Goal: Transaction & Acquisition: Purchase product/service

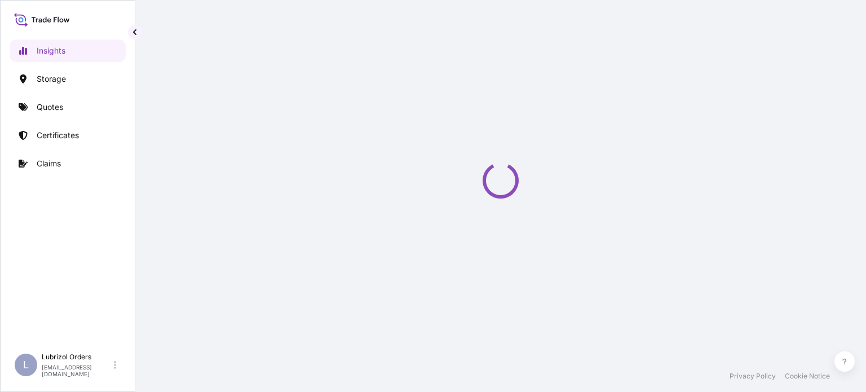
select select "2025"
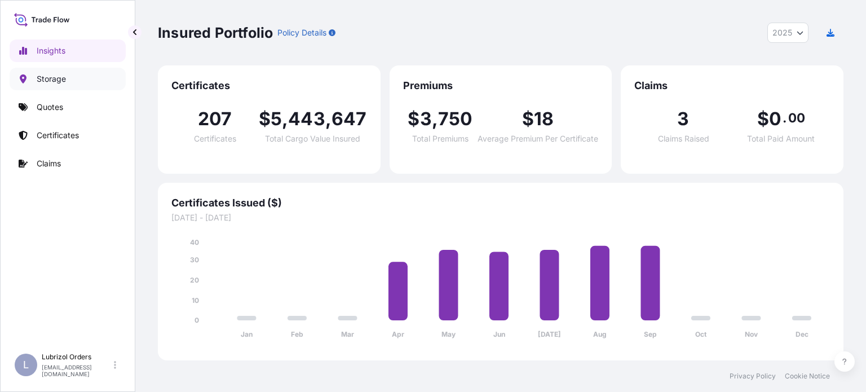
click at [64, 77] on p "Storage" at bounding box center [51, 78] width 29 height 11
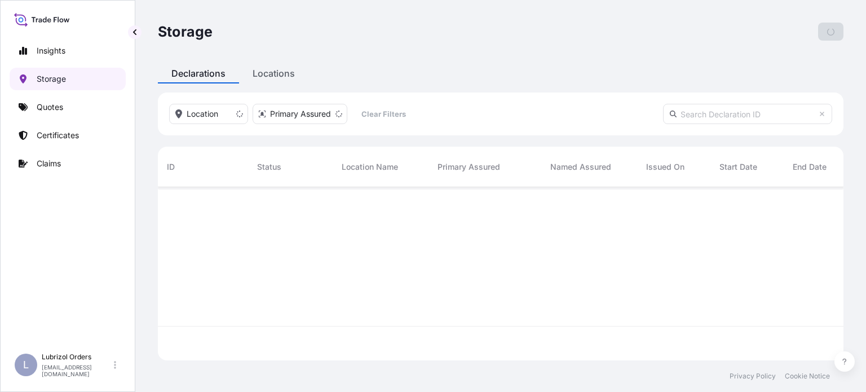
scroll to position [171, 676]
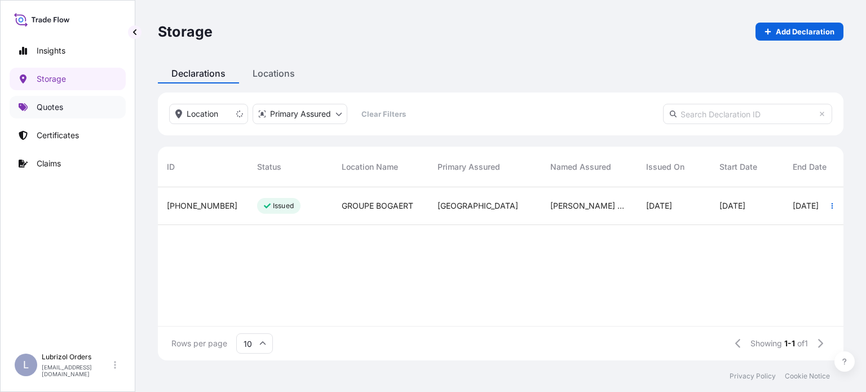
click at [50, 108] on p "Quotes" at bounding box center [50, 106] width 26 height 11
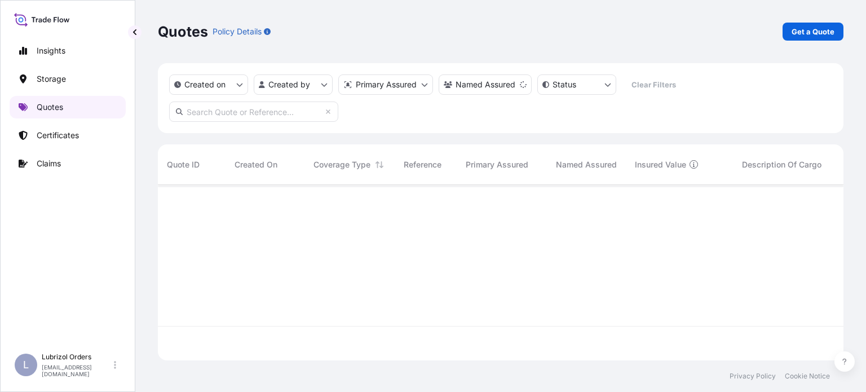
scroll to position [207, 676]
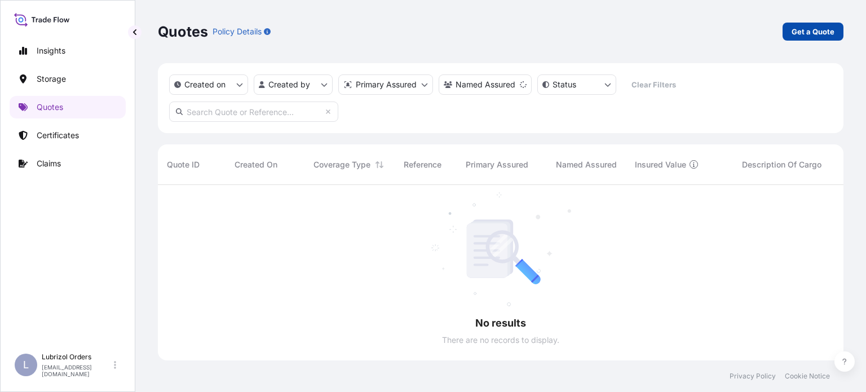
click at [821, 32] on p "Get a Quote" at bounding box center [812, 31] width 43 height 11
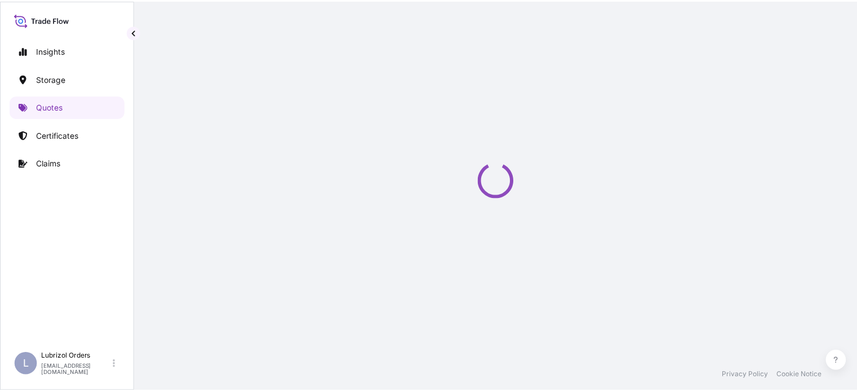
scroll to position [18, 0]
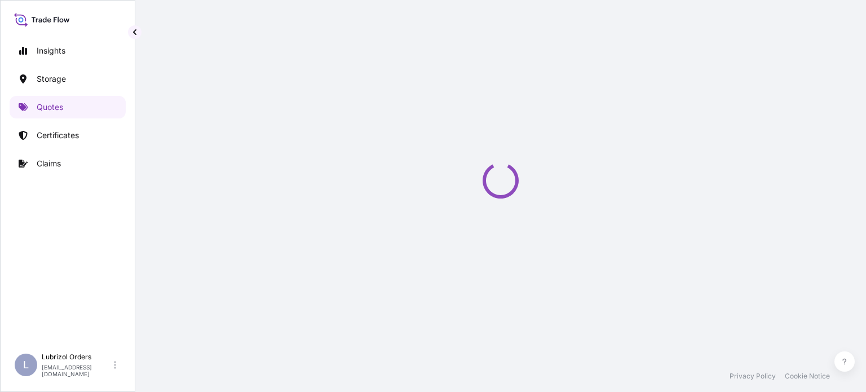
select select "Water"
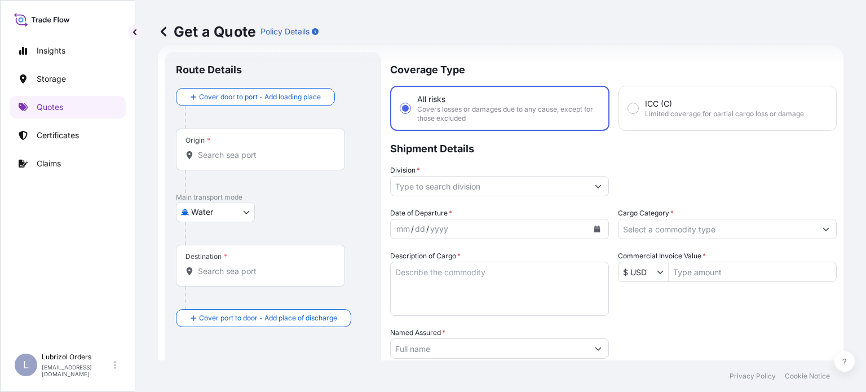
click at [738, 225] on input "Cargo Category *" at bounding box center [716, 229] width 197 height 20
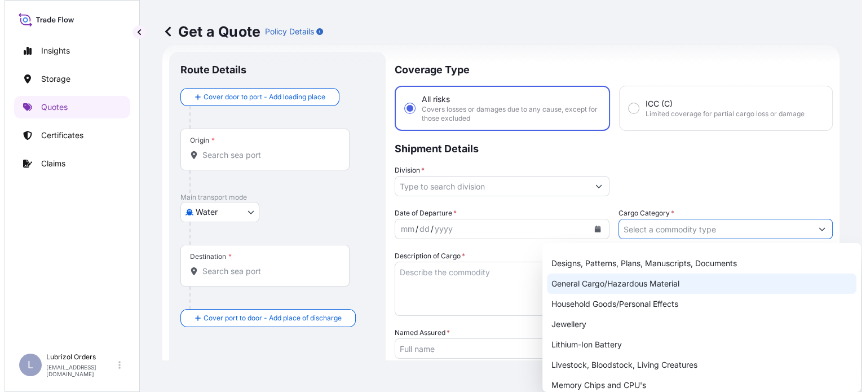
scroll to position [113, 0]
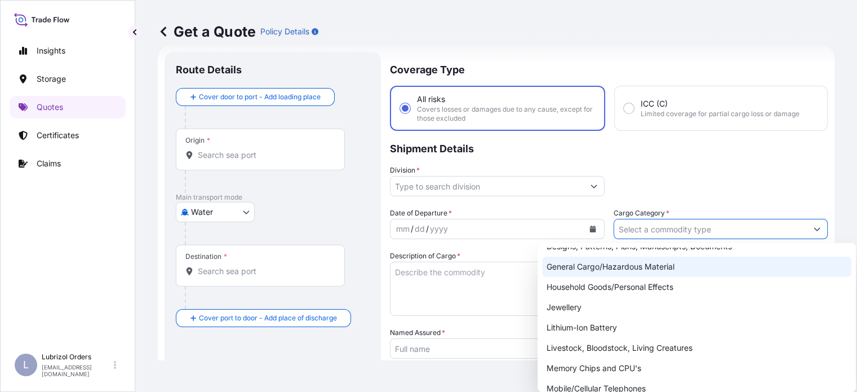
click at [676, 267] on div "General Cargo/Hazardous Material" at bounding box center [696, 266] width 309 height 20
type input "General Cargo/Hazardous Material"
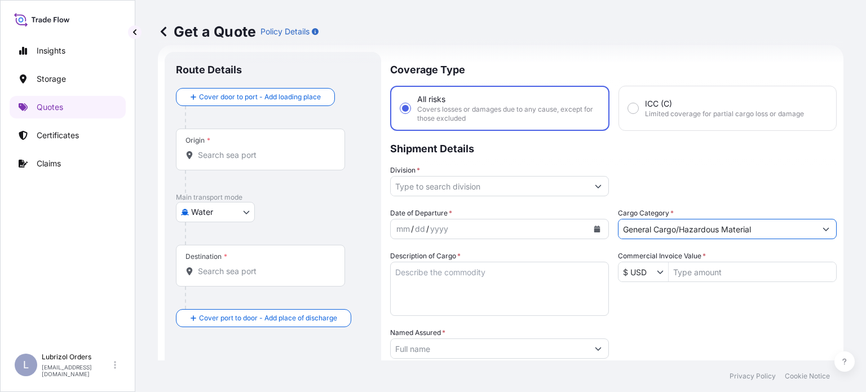
click at [656, 271] on icon "Show suggestions" at bounding box center [659, 271] width 7 height 7
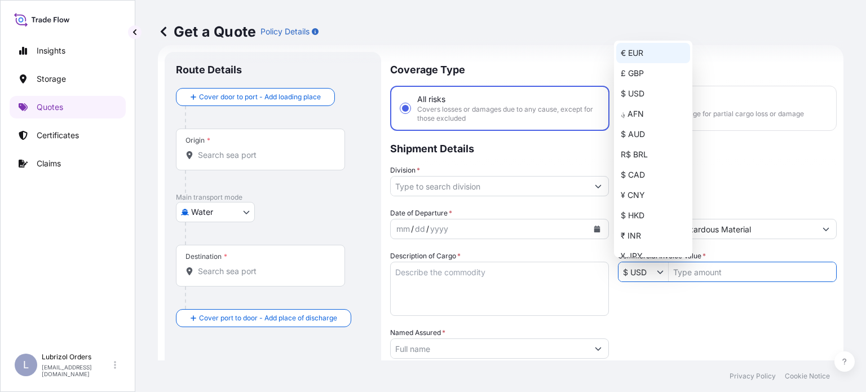
click at [635, 57] on div "€ EUR" at bounding box center [653, 53] width 74 height 20
type input "€ EUR"
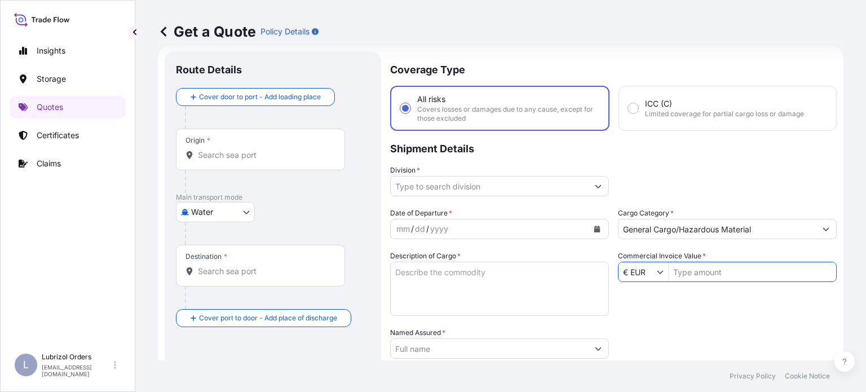
click at [724, 268] on input "Commercial Invoice Value *" at bounding box center [751, 271] width 167 height 20
click at [708, 270] on input "Commercial Invoice Value *" at bounding box center [751, 271] width 167 height 20
click at [716, 272] on input "Commercial Invoice Value *" at bounding box center [751, 271] width 167 height 20
click at [716, 273] on input "Commercial Invoice Value *" at bounding box center [751, 271] width 167 height 20
click at [676, 276] on input "3,491,04" at bounding box center [751, 271] width 167 height 20
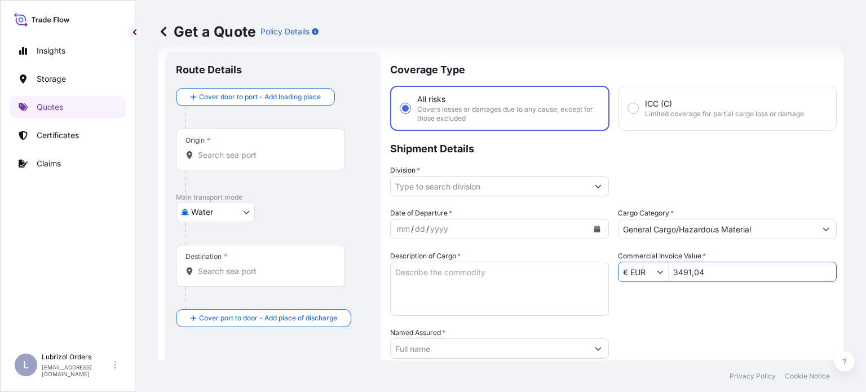
click at [765, 268] on input "3491,04" at bounding box center [751, 271] width 167 height 20
type input "349,104"
click at [490, 190] on input "Division *" at bounding box center [489, 186] width 197 height 20
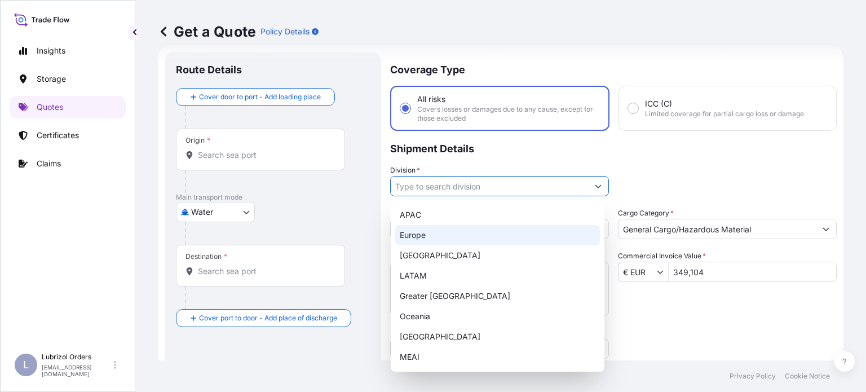
click at [445, 233] on div "Europe" at bounding box center [497, 235] width 205 height 20
type input "Europe"
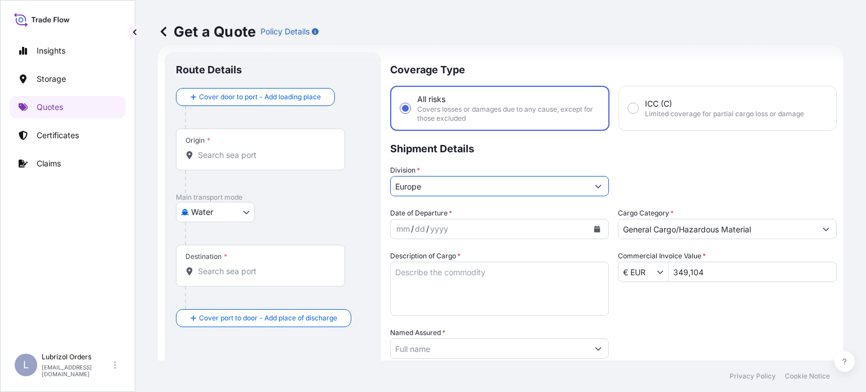
click at [594, 231] on icon "Calendar" at bounding box center [597, 228] width 6 height 7
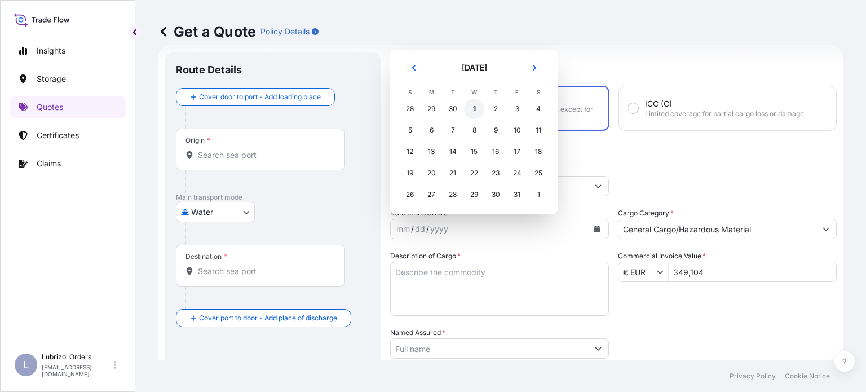
click at [477, 110] on div "1" at bounding box center [474, 109] width 20 height 20
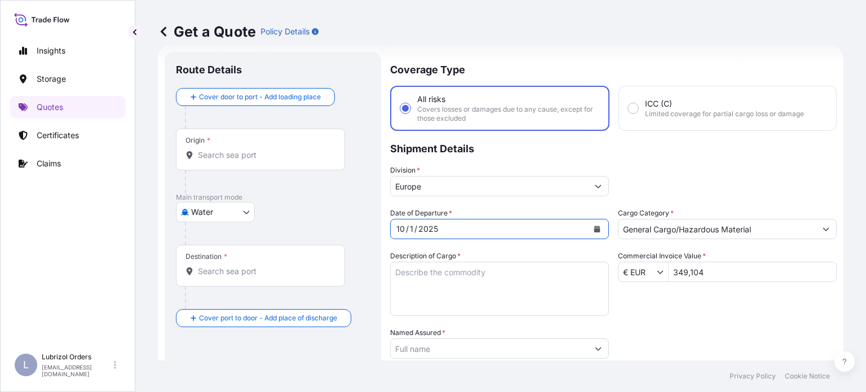
click at [269, 154] on input "Origin *" at bounding box center [264, 154] width 133 height 11
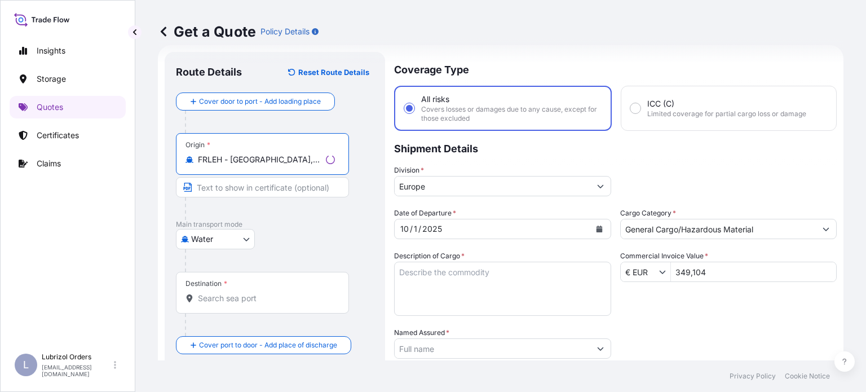
type input "FRLEH - Le Havre, France"
click at [266, 292] on input "Destination *" at bounding box center [266, 297] width 137 height 11
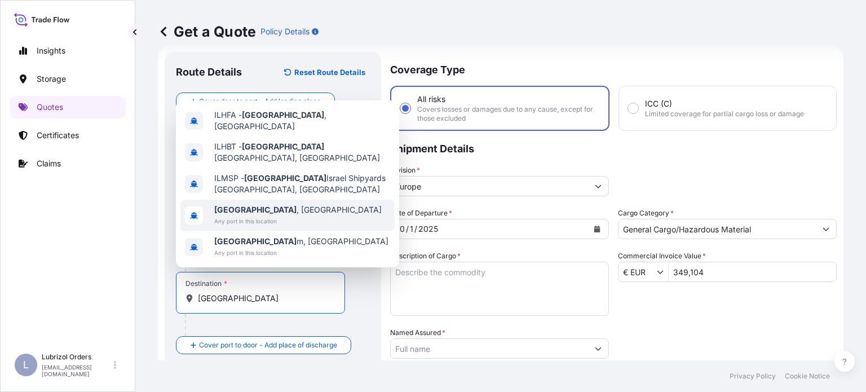
click at [299, 216] on div "Haifa , Israel Any port in this location" at bounding box center [287, 215] width 214 height 32
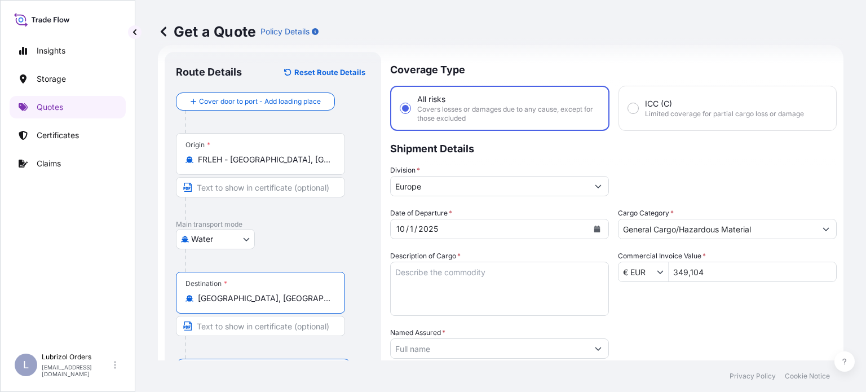
type input "Haifa, Israel"
click at [482, 286] on textarea "Description of Cargo *" at bounding box center [499, 288] width 219 height 54
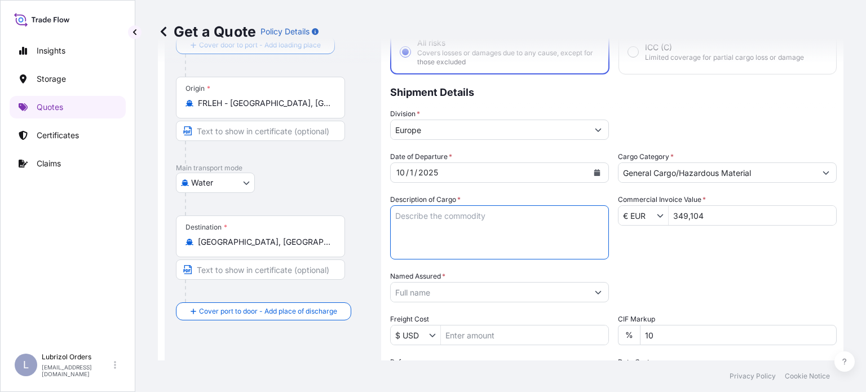
paste textarea "1 DRUM OF PAZAD 838"
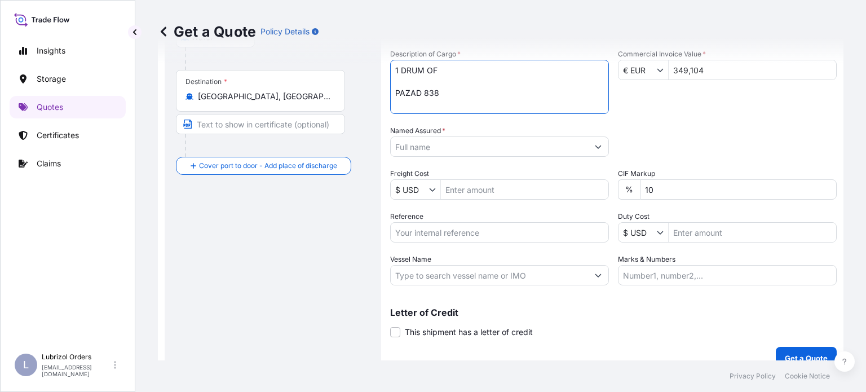
scroll to position [234, 0]
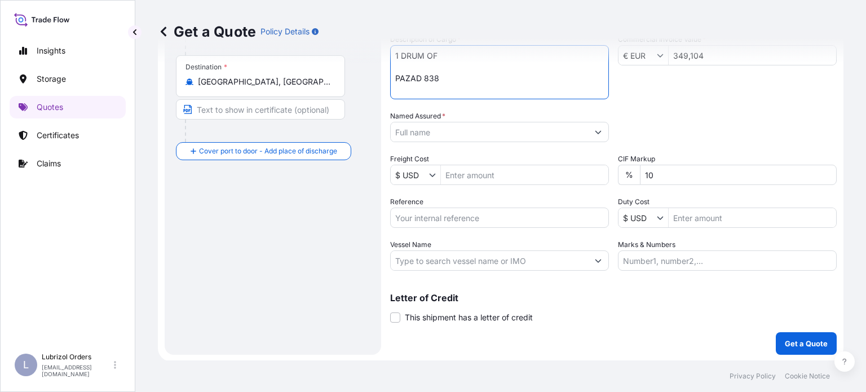
type textarea "1 DRUM OF PAZAD 838"
click at [486, 223] on input "Reference" at bounding box center [499, 217] width 219 height 20
paste input "1155541017"
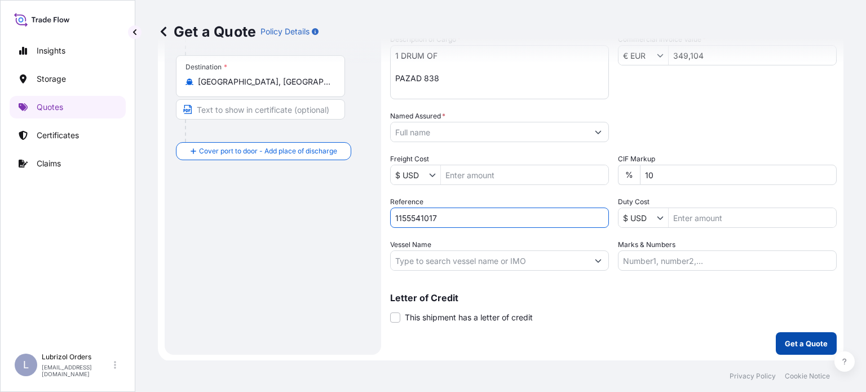
type input "1155541017"
click at [795, 344] on p "Get a Quote" at bounding box center [805, 343] width 43 height 11
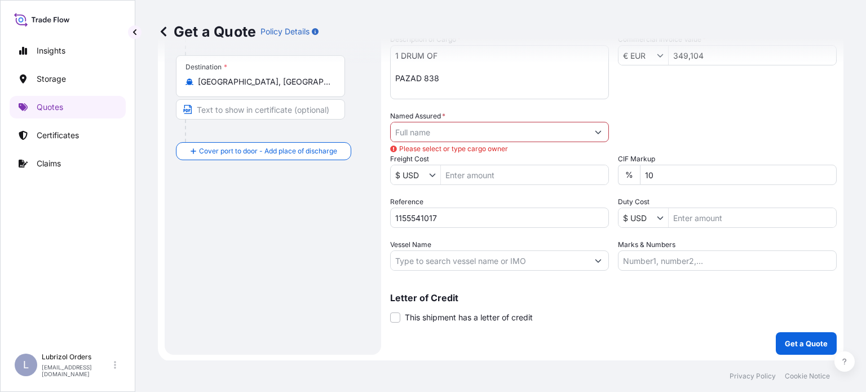
click at [514, 132] on input "Named Assured *" at bounding box center [489, 132] width 197 height 20
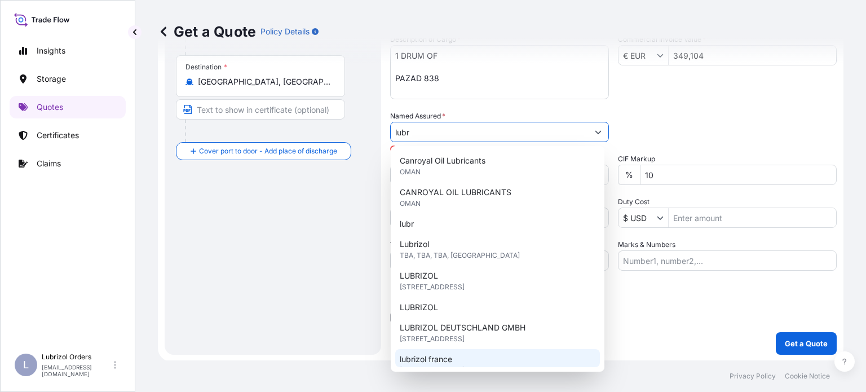
click at [463, 353] on div "lubrizol france 25 Quai de France, 76100, Rouen, France" at bounding box center [497, 365] width 205 height 32
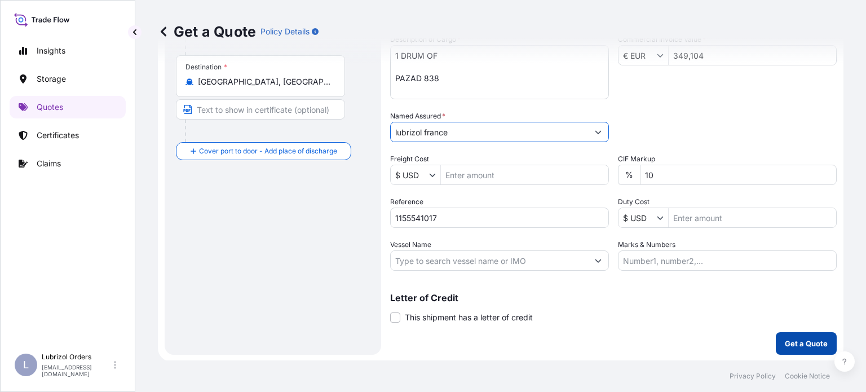
type input "lubrizol france"
click at [808, 343] on p "Get a Quote" at bounding box center [805, 343] width 43 height 11
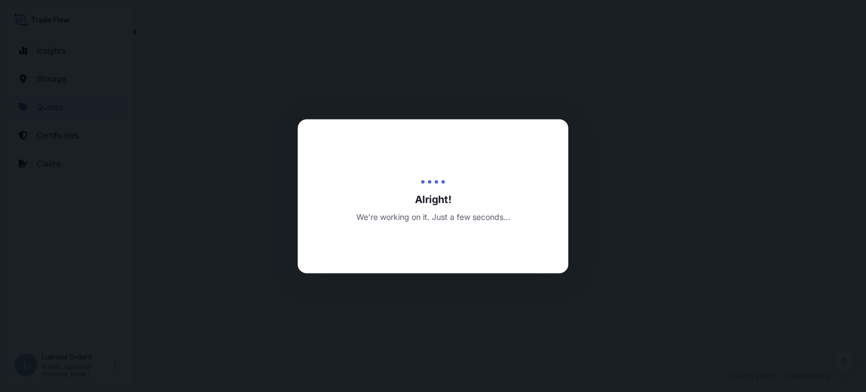
select select "Water"
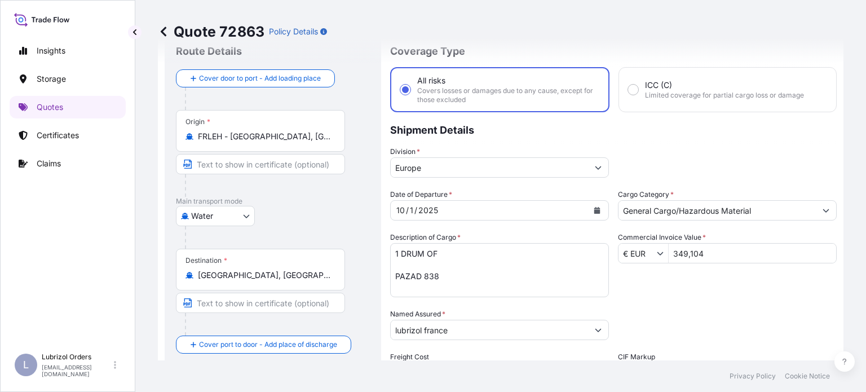
scroll to position [56, 0]
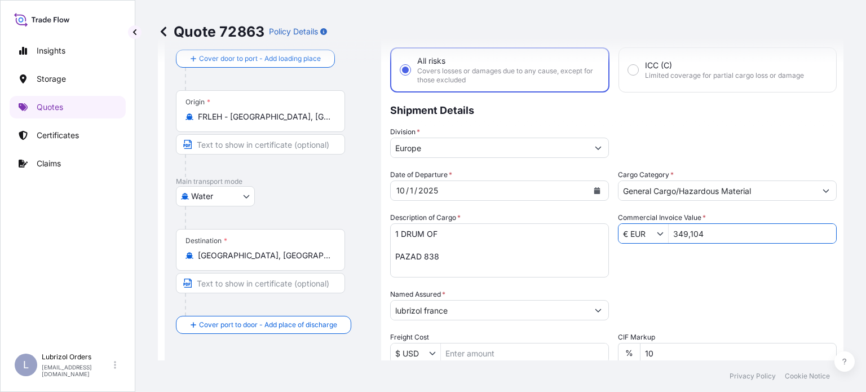
click at [705, 233] on input "349,104" at bounding box center [751, 233] width 167 height 20
click at [712, 229] on input "349,104" at bounding box center [751, 233] width 167 height 20
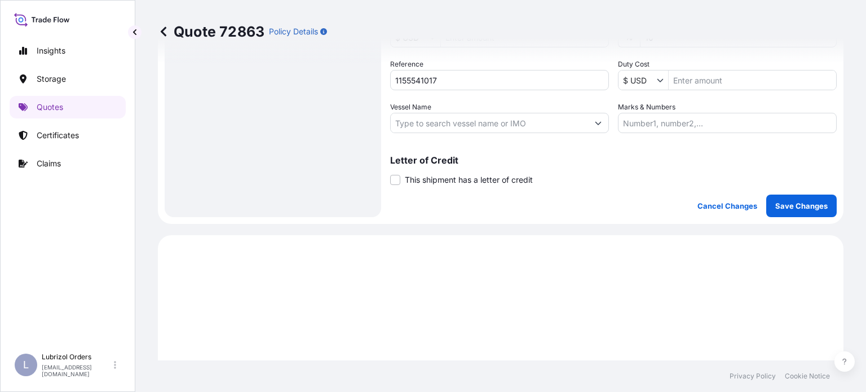
scroll to position [394, 0]
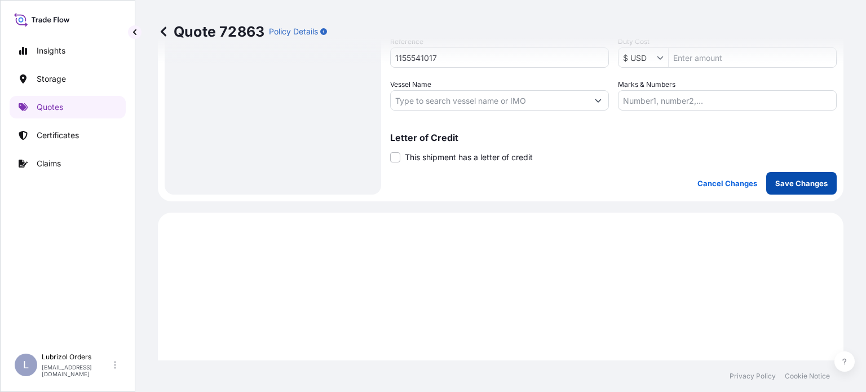
type input "3,491.04"
click at [792, 187] on p "Save Changes" at bounding box center [801, 183] width 52 height 11
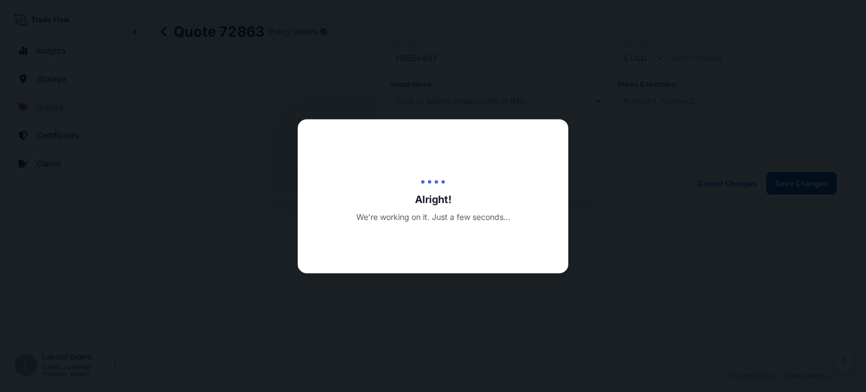
type input "25 Quai de France, 76100 Rouen, France"
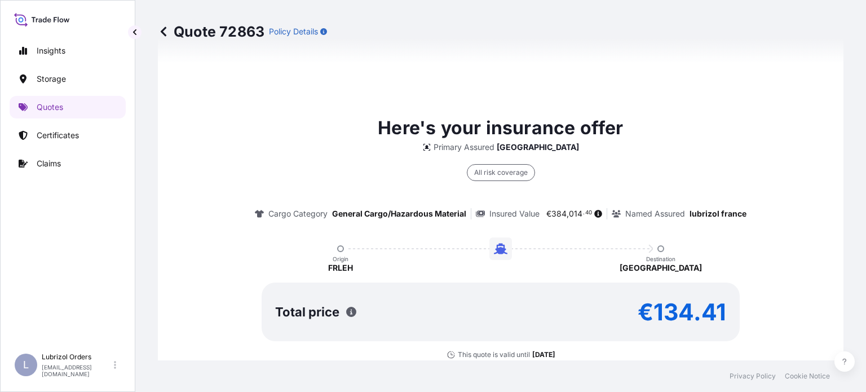
select select "Water"
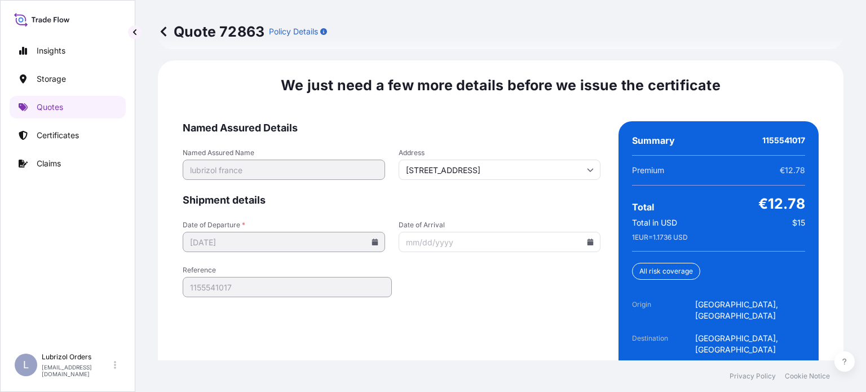
scroll to position [1772, 0]
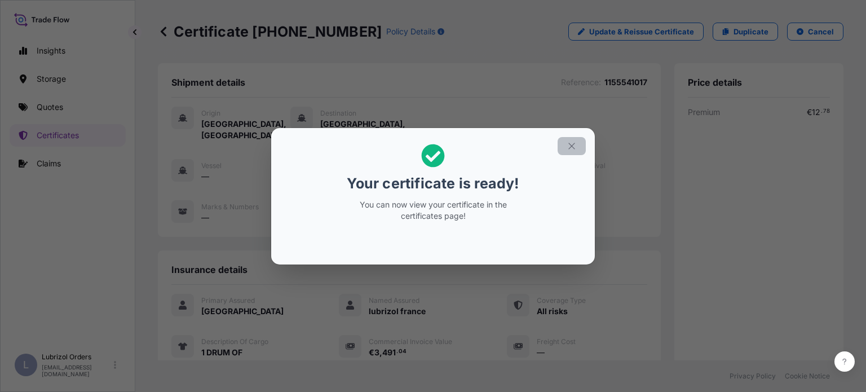
click at [569, 144] on icon "button" at bounding box center [571, 146] width 10 height 10
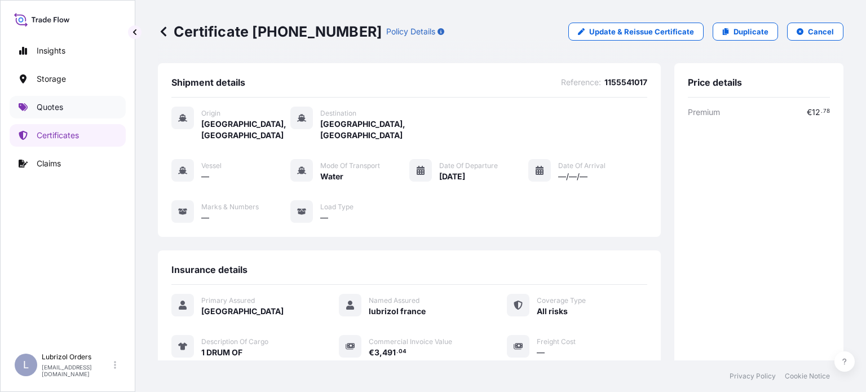
click at [61, 105] on p "Quotes" at bounding box center [50, 106] width 26 height 11
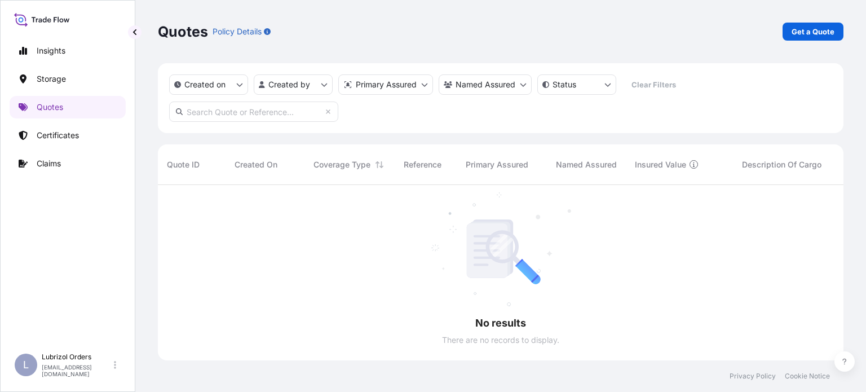
scroll to position [207, 676]
